Goal: Information Seeking & Learning: Learn about a topic

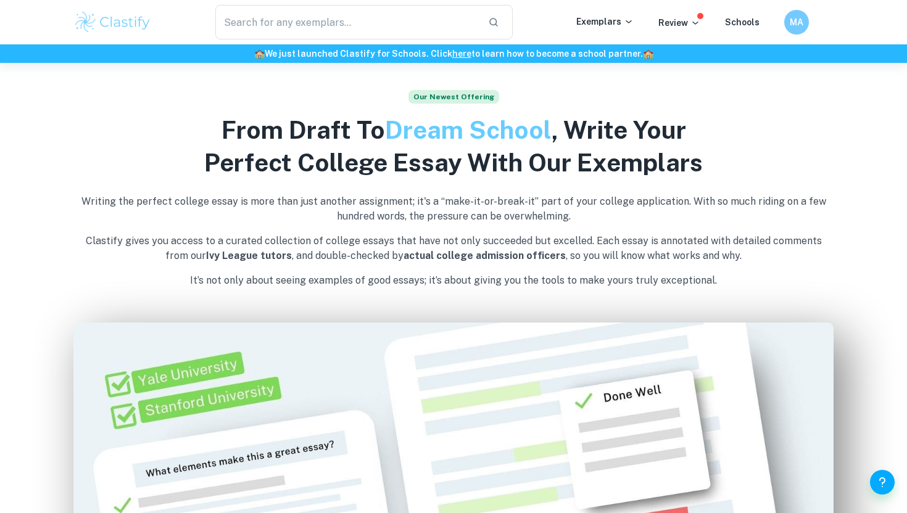
scroll to position [503, 0]
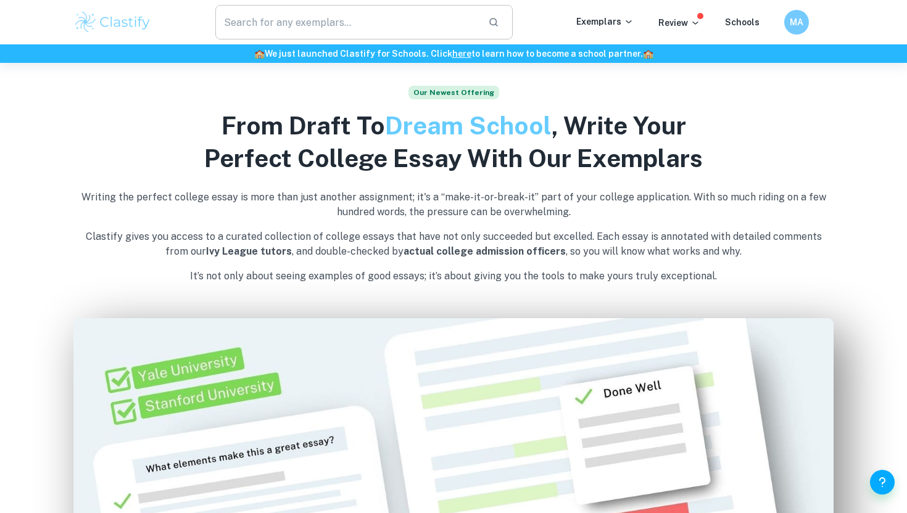
click at [312, 9] on input "text" at bounding box center [346, 22] width 263 height 35
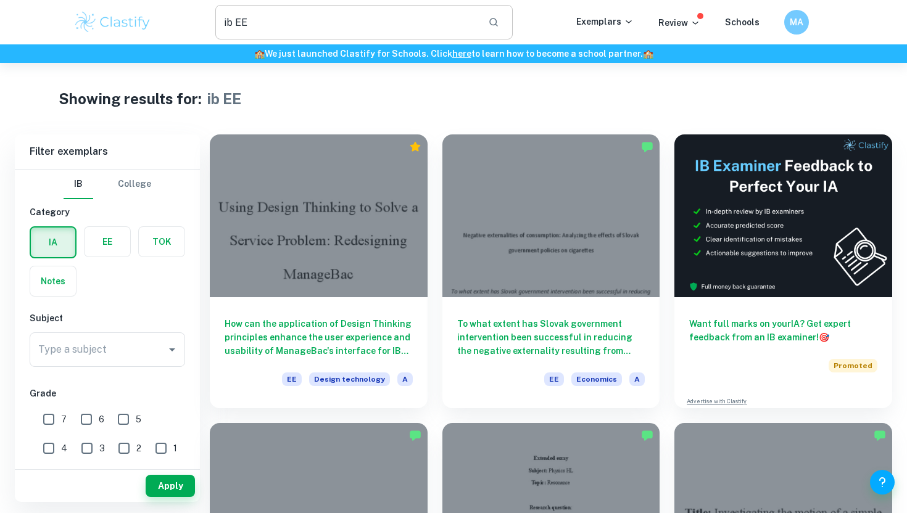
click at [310, 10] on input "ib EE" at bounding box center [346, 22] width 263 height 35
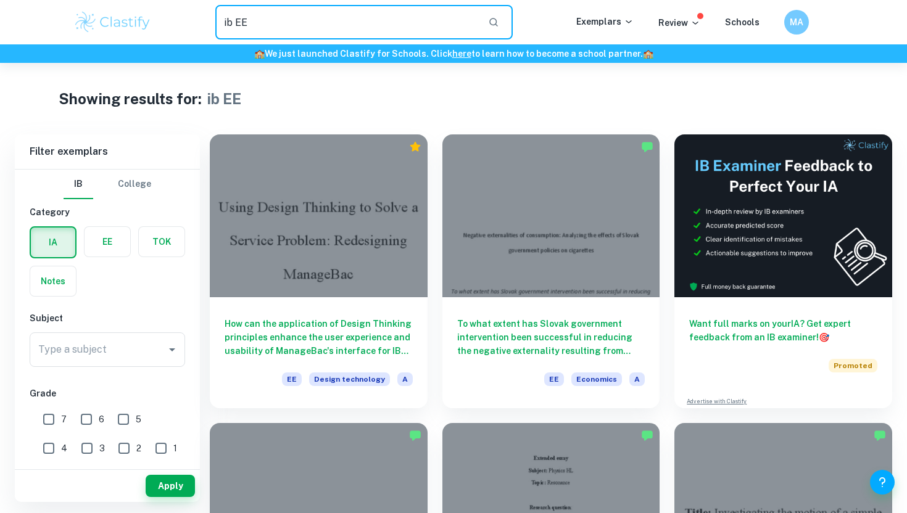
click at [310, 10] on input "ib EE" at bounding box center [346, 22] width 263 height 35
drag, startPoint x: 290, startPoint y: 13, endPoint x: 236, endPoint y: 13, distance: 53.7
click at [234, 13] on input "ib EE" at bounding box center [346, 22] width 263 height 35
click at [244, 30] on input "ib EE" at bounding box center [346, 22] width 263 height 35
type input "i"
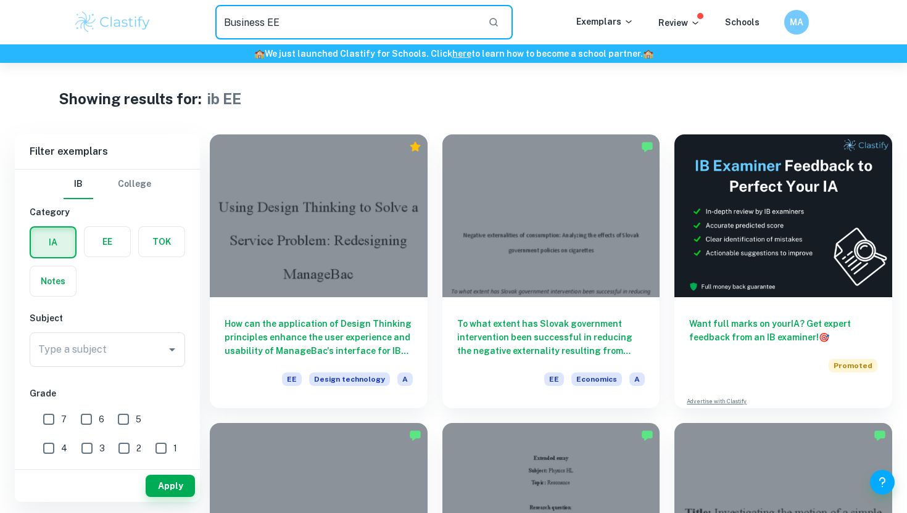
type input "Business EE"
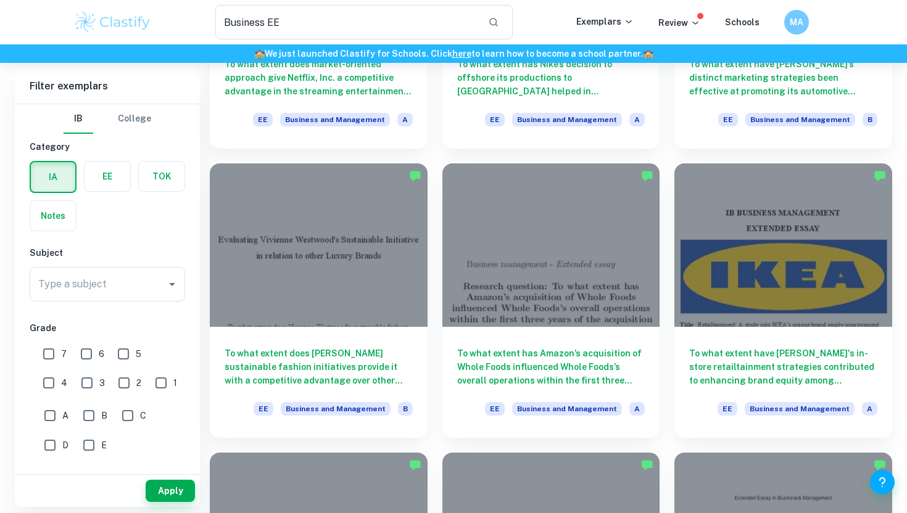
scroll to position [839, 0]
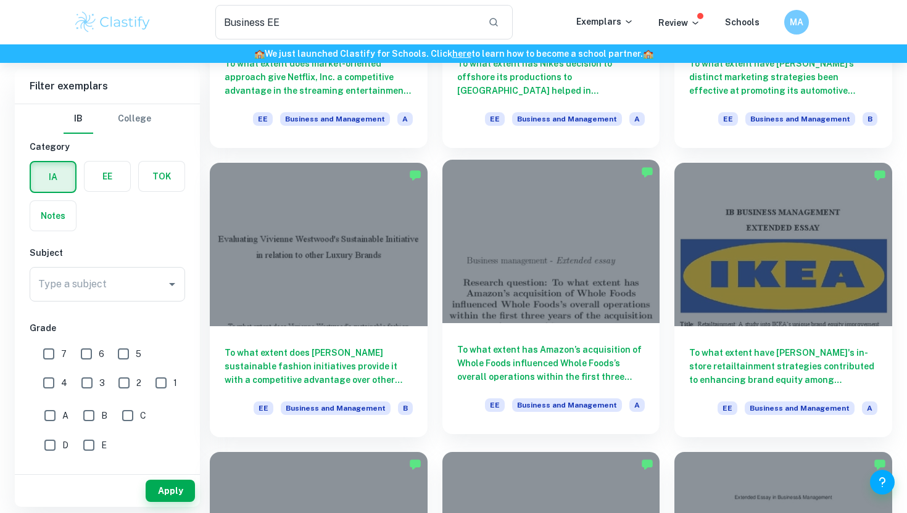
click at [527, 296] on div at bounding box center [551, 241] width 218 height 163
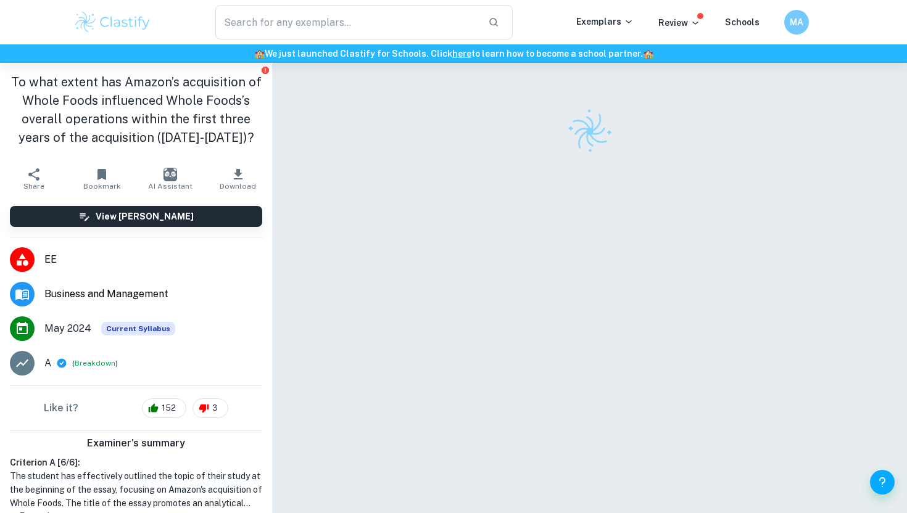
scroll to position [15, 0]
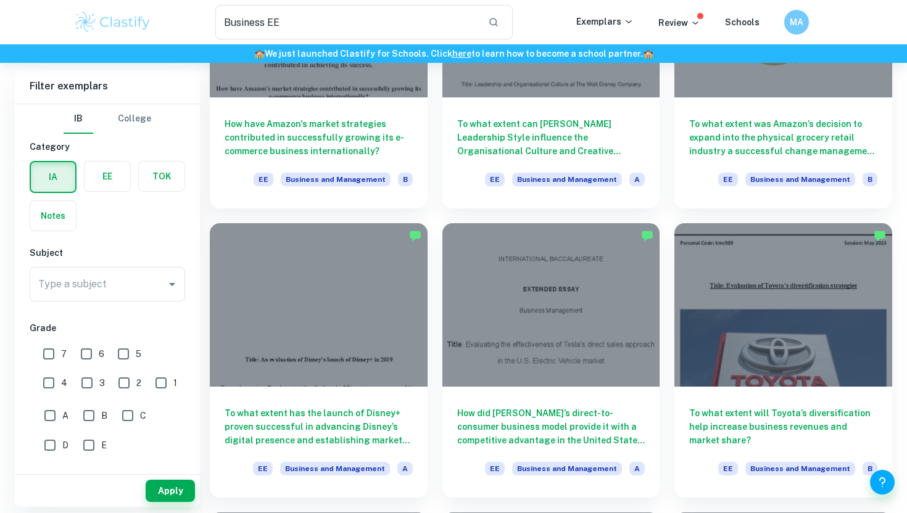
scroll to position [1363, 0]
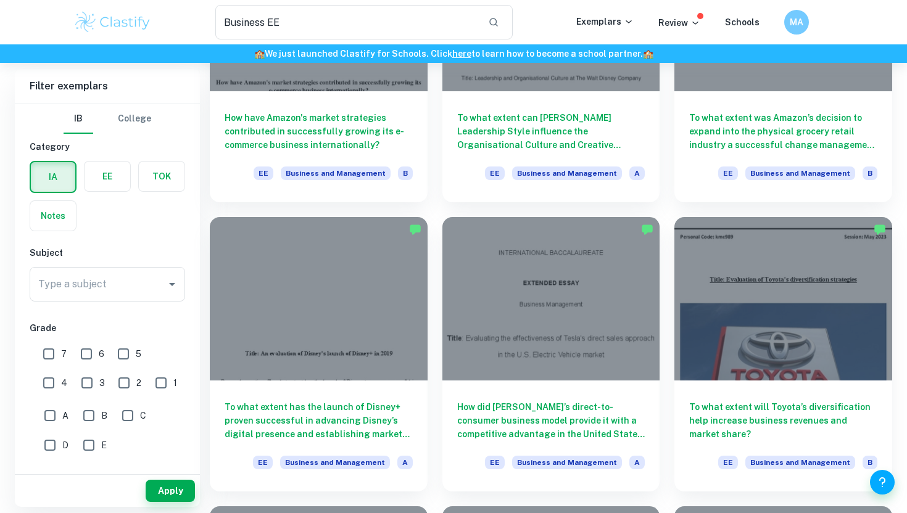
click at [349, 39] on div "Business EE ​ Exemplars Review Schools MA" at bounding box center [453, 22] width 907 height 44
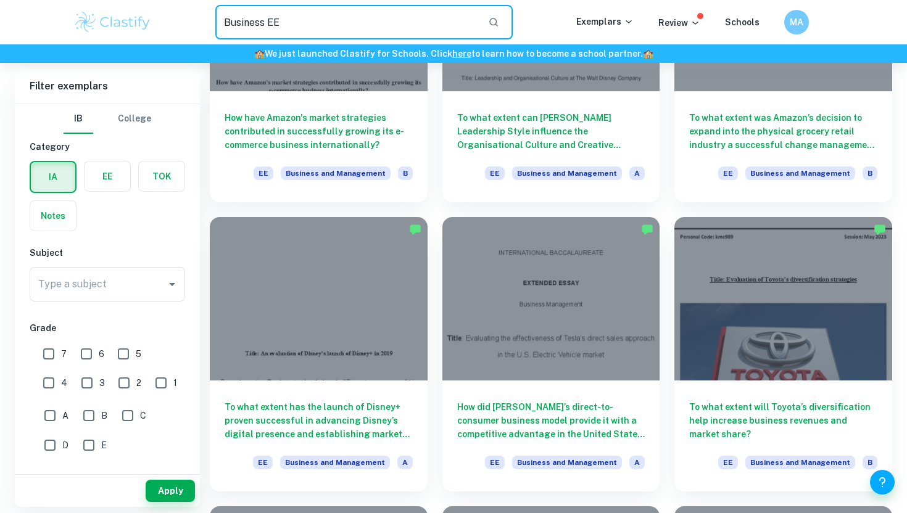
click at [344, 30] on input "Business EE" at bounding box center [346, 22] width 263 height 35
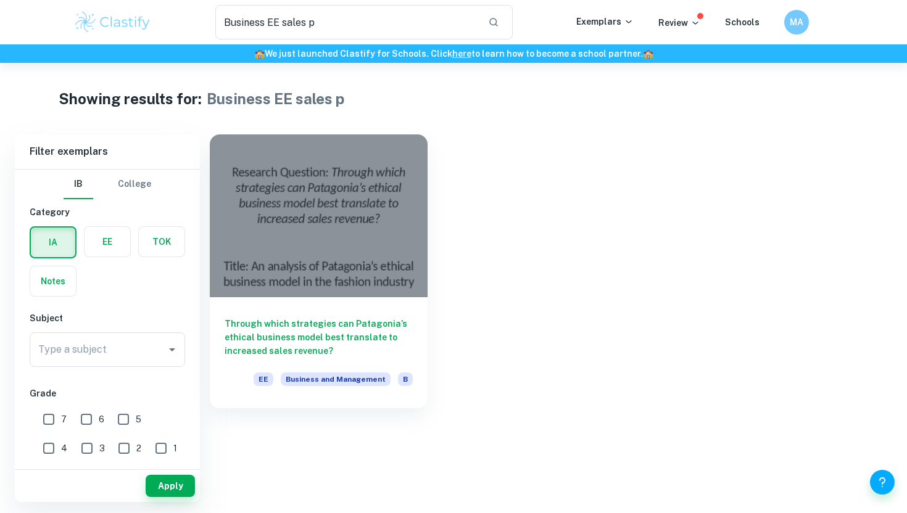
click at [344, 0] on div "Business EE sales p ​ Exemplars Review Schools MA" at bounding box center [453, 22] width 907 height 44
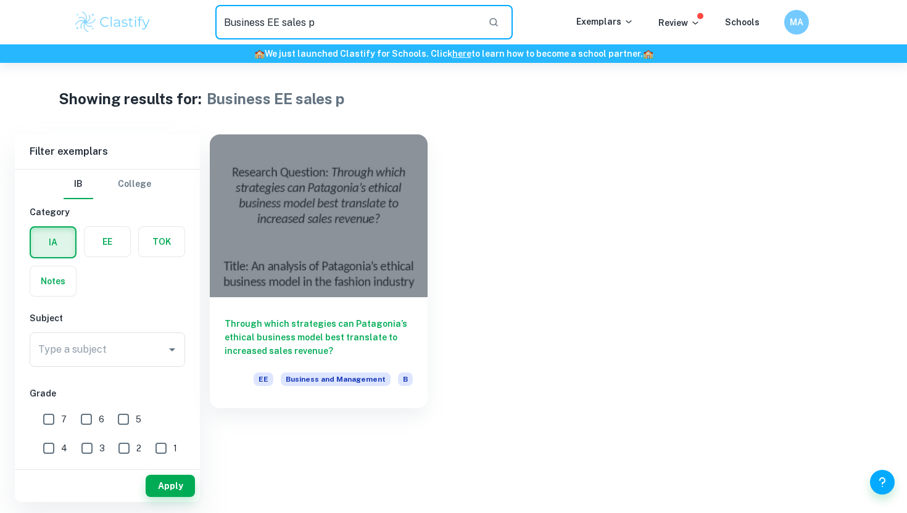
click at [327, 21] on input "Business EE sales p" at bounding box center [346, 22] width 263 height 35
type input "Business EE sales"
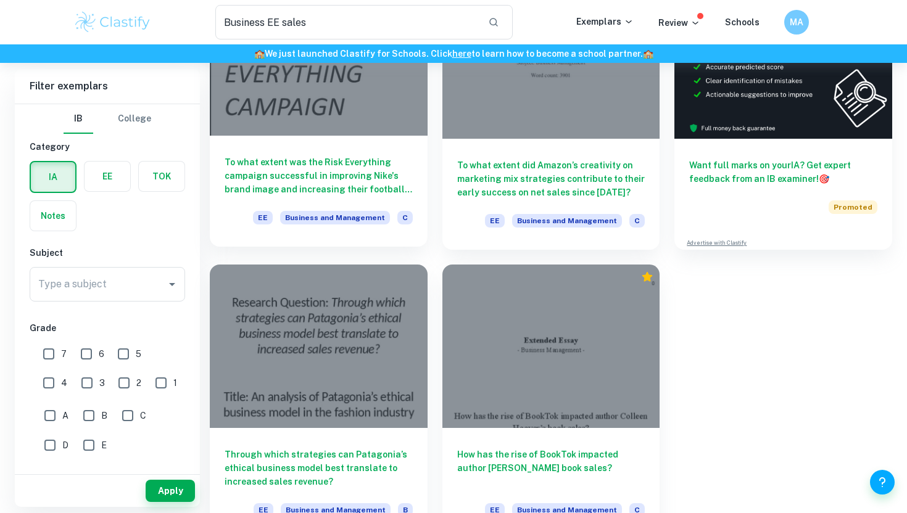
scroll to position [185, 0]
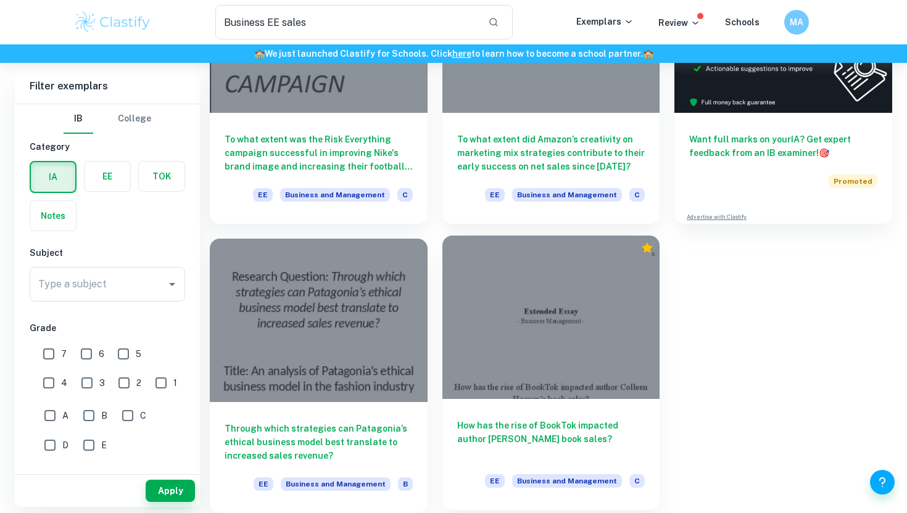
click at [462, 296] on div at bounding box center [551, 317] width 218 height 163
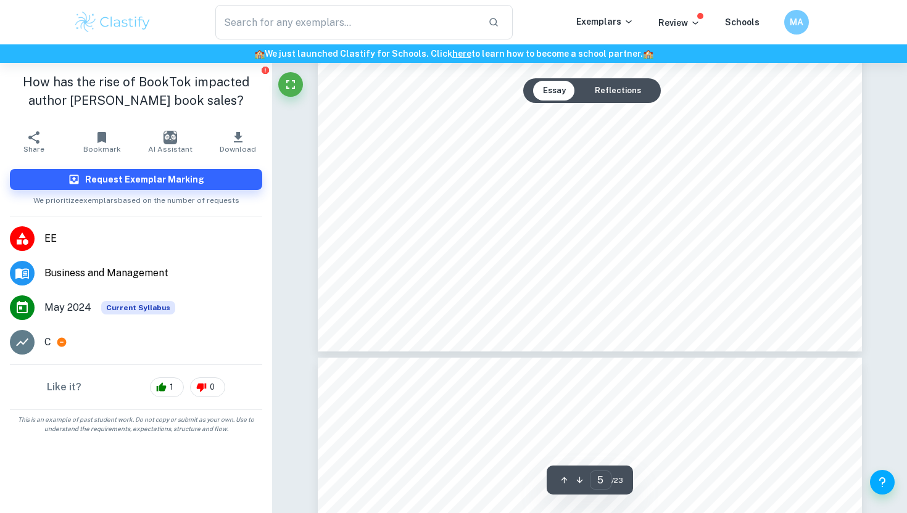
scroll to position [3356, 0]
click at [418, 228] on div at bounding box center [590, 0] width 544 height 704
click at [372, 172] on div "4 Main Body About [PERSON_NAME] [PERSON_NAME] is an [DEMOGRAPHIC_DATA] author w…" at bounding box center [590, 0] width 544 height 704
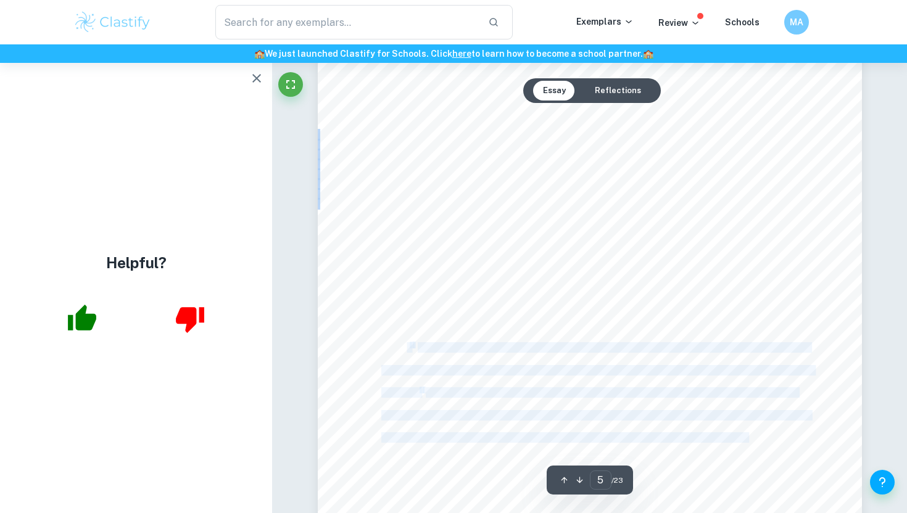
click at [409, 345] on div "4 Main Body About [PERSON_NAME] [PERSON_NAME] is an [DEMOGRAPHIC_DATA] author w…" at bounding box center [590, 364] width 544 height 704
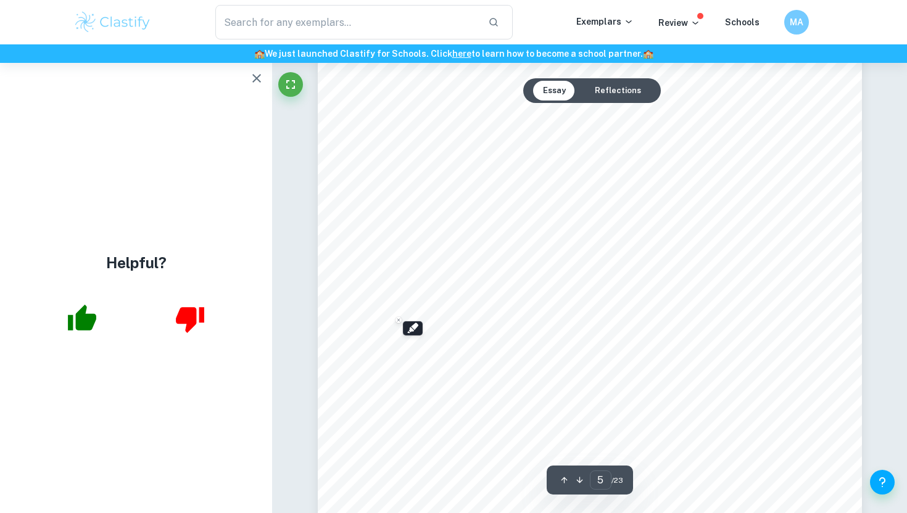
click at [371, 330] on div "4 Main Body About [PERSON_NAME] [PERSON_NAME] is an [DEMOGRAPHIC_DATA] author w…" at bounding box center [590, 364] width 544 height 704
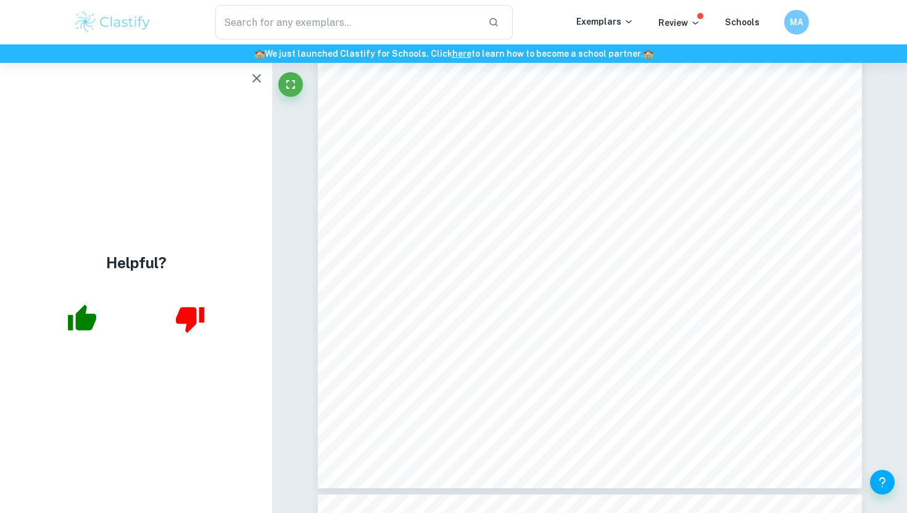
click at [371, 330] on div "4 Main Body About [PERSON_NAME] [PERSON_NAME] is an [DEMOGRAPHIC_DATA] author w…" at bounding box center [590, 137] width 544 height 704
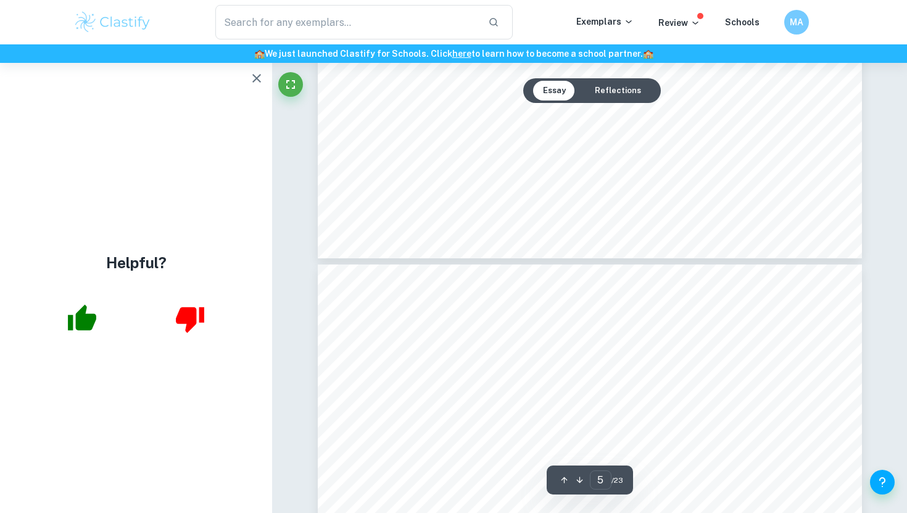
scroll to position [3451, 0]
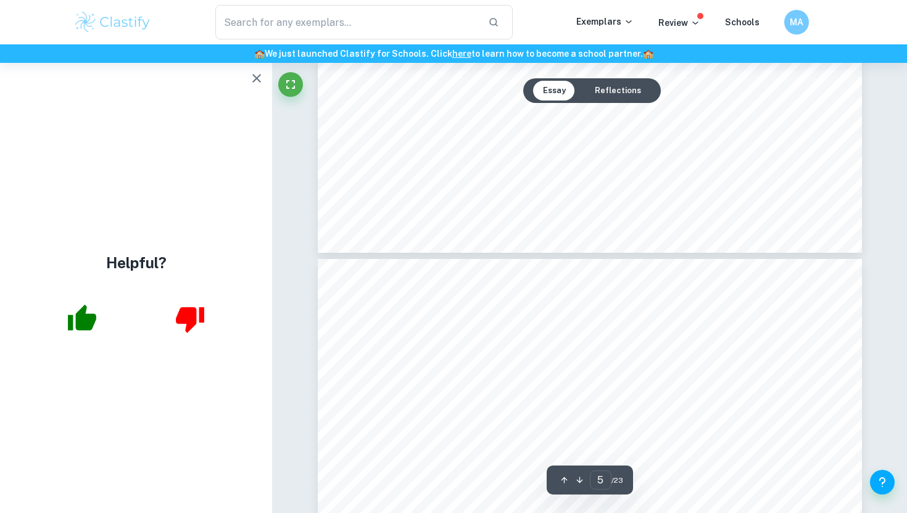
type input "6"
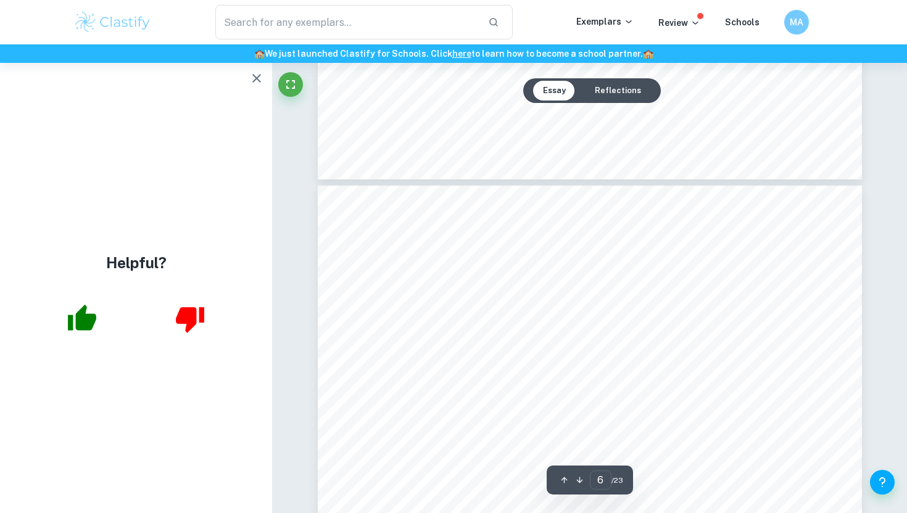
scroll to position [3539, 0]
